Goal: Task Accomplishment & Management: Manage account settings

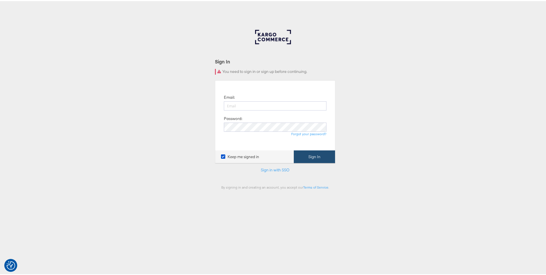
type input "ruben.ruiz@kargo.com"
click at [309, 149] on button "Sign In" at bounding box center [314, 155] width 41 height 13
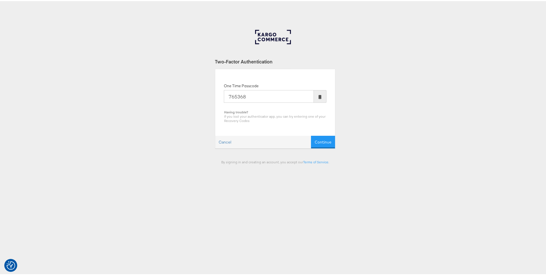
type input "765368"
click at [311, 135] on button "Continue" at bounding box center [323, 141] width 24 height 13
